Goal: Navigation & Orientation: Find specific page/section

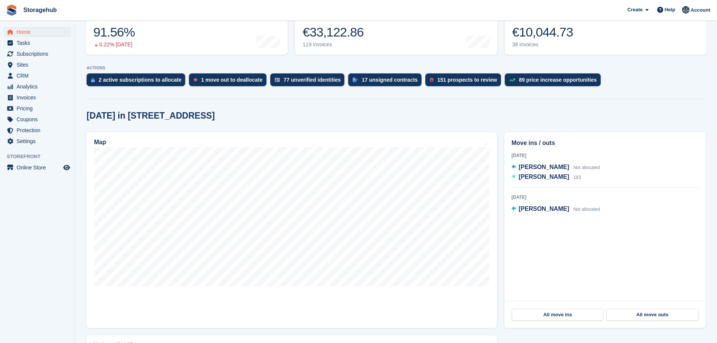
scroll to position [188, 0]
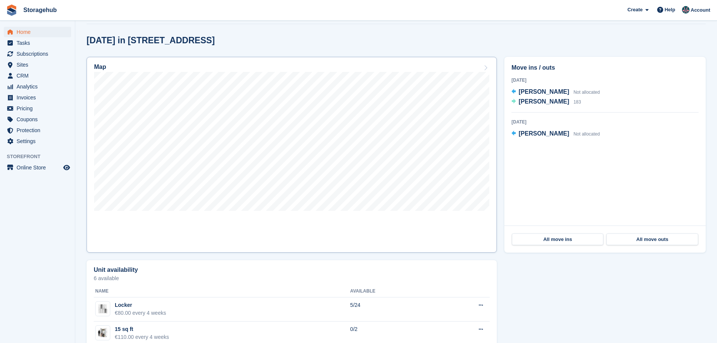
click at [445, 64] on div "Map" at bounding box center [291, 68] width 395 height 8
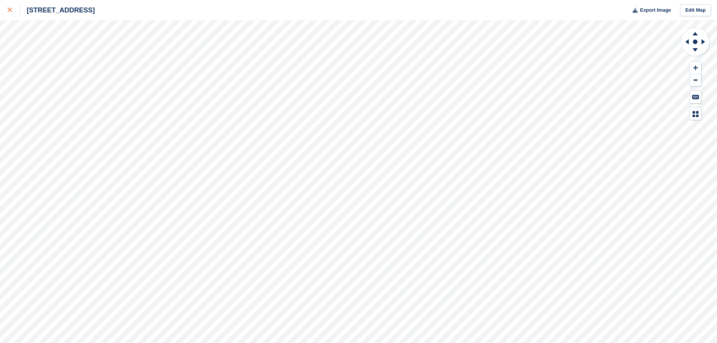
click at [9, 12] on icon at bounding box center [10, 10] width 5 height 5
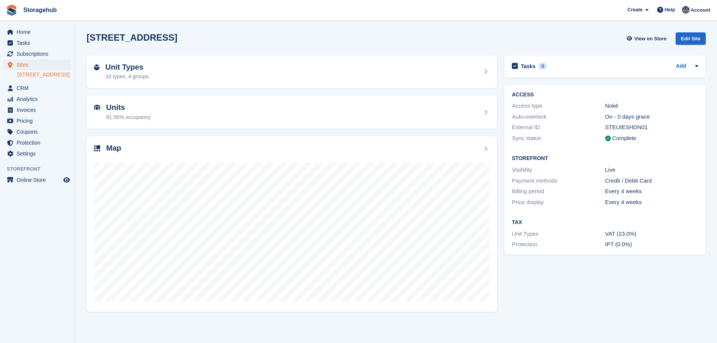
click at [490, 28] on section "5 Fern Road, Sandyford, Dublin, D18 V6R3 View on Store Edit Site Unit Types 33 …" at bounding box center [396, 171] width 642 height 343
